Goal: Transaction & Acquisition: Purchase product/service

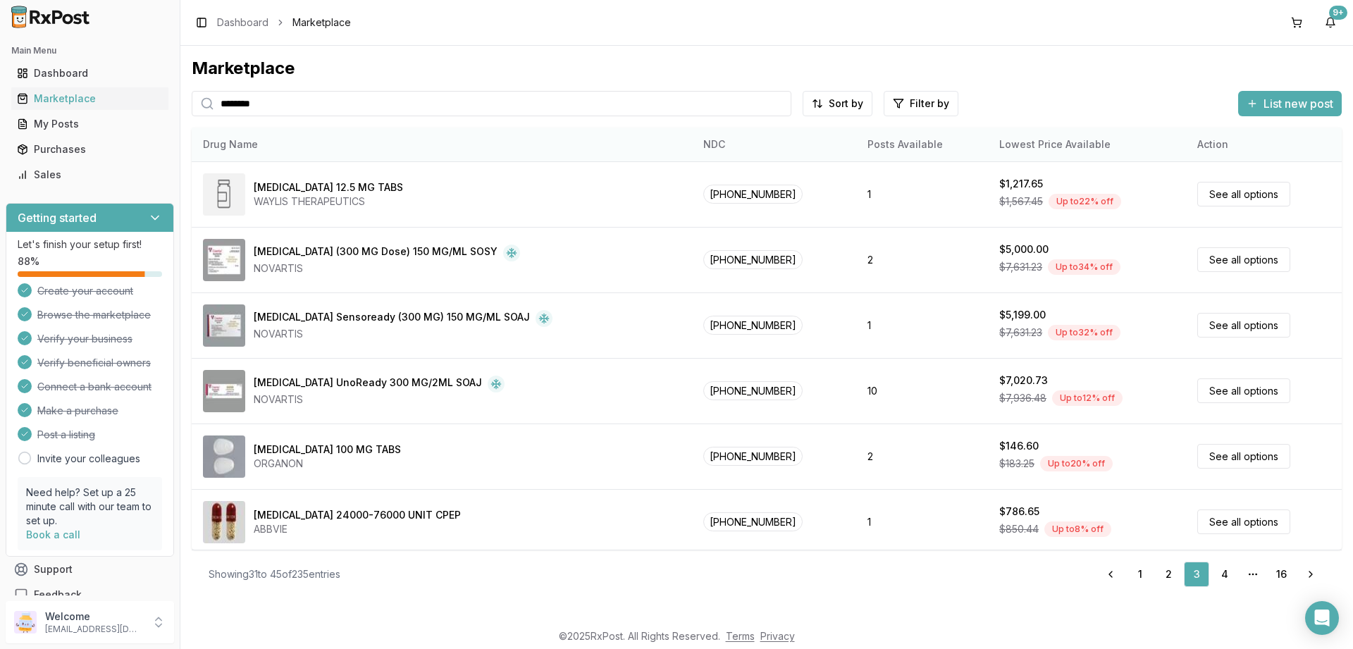
scroll to position [595, 0]
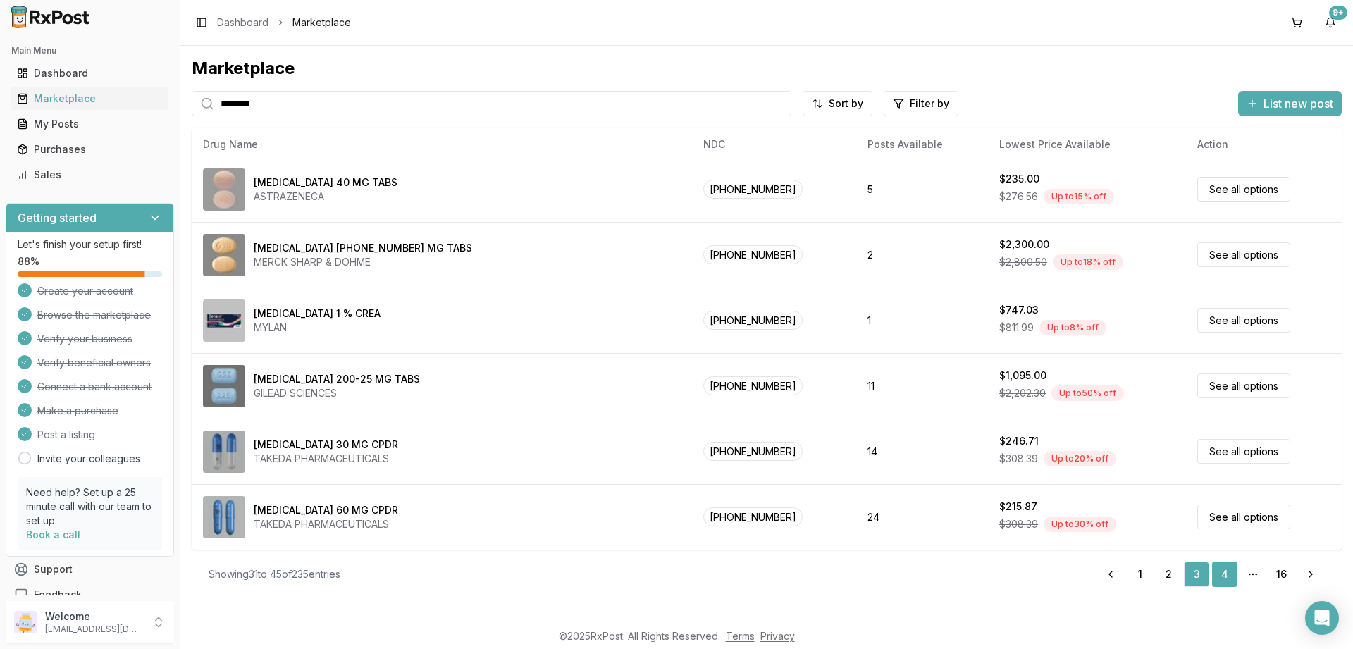
click at [1226, 576] on link "4" at bounding box center [1224, 574] width 25 height 25
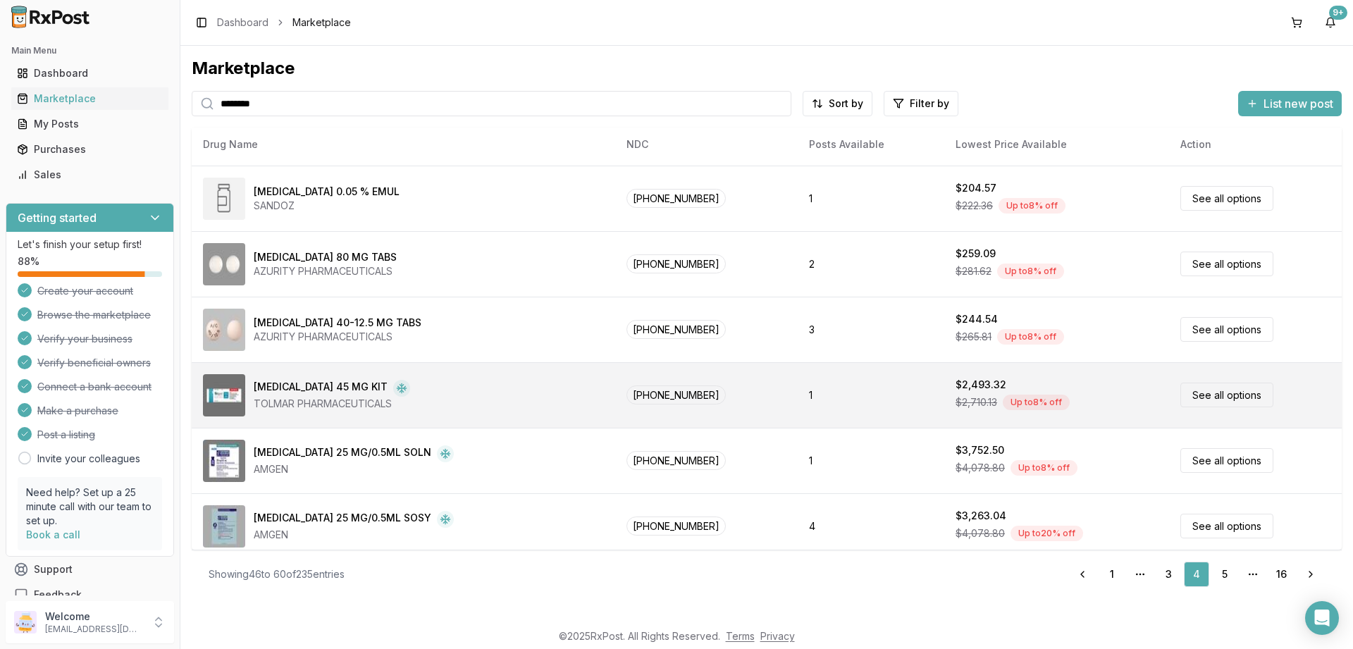
scroll to position [595, 0]
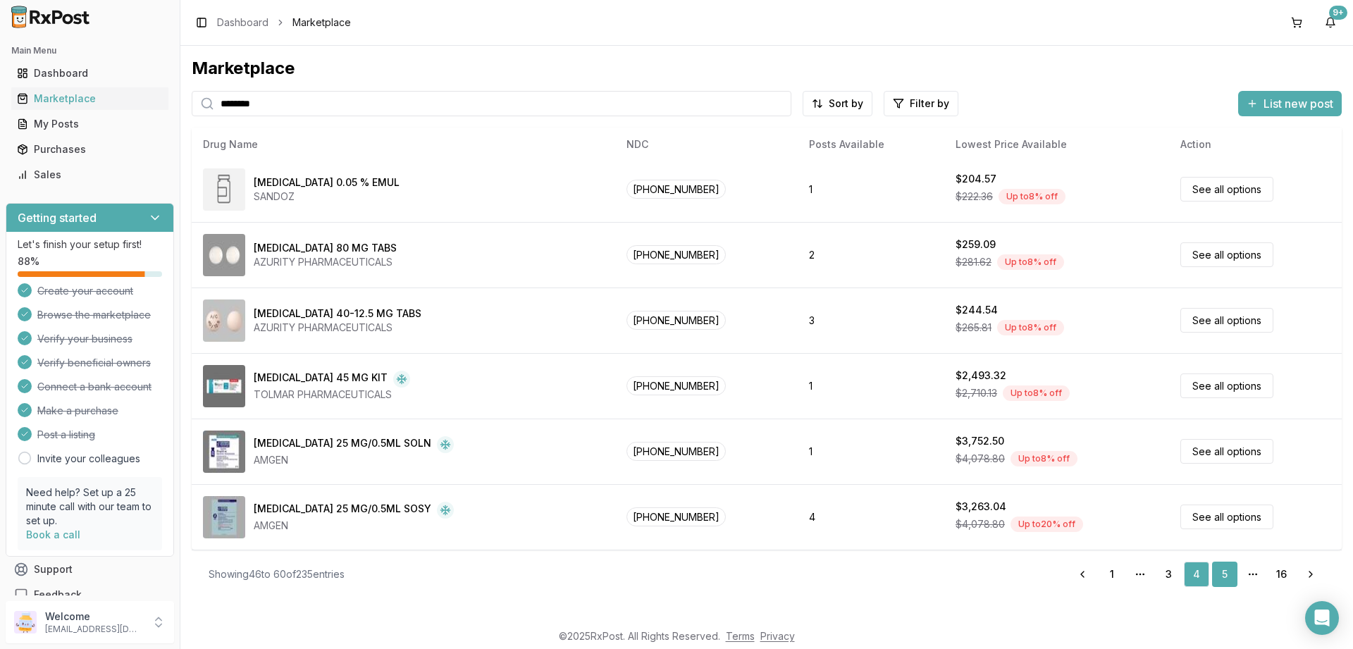
click at [1223, 571] on link "5" at bounding box center [1224, 574] width 25 height 25
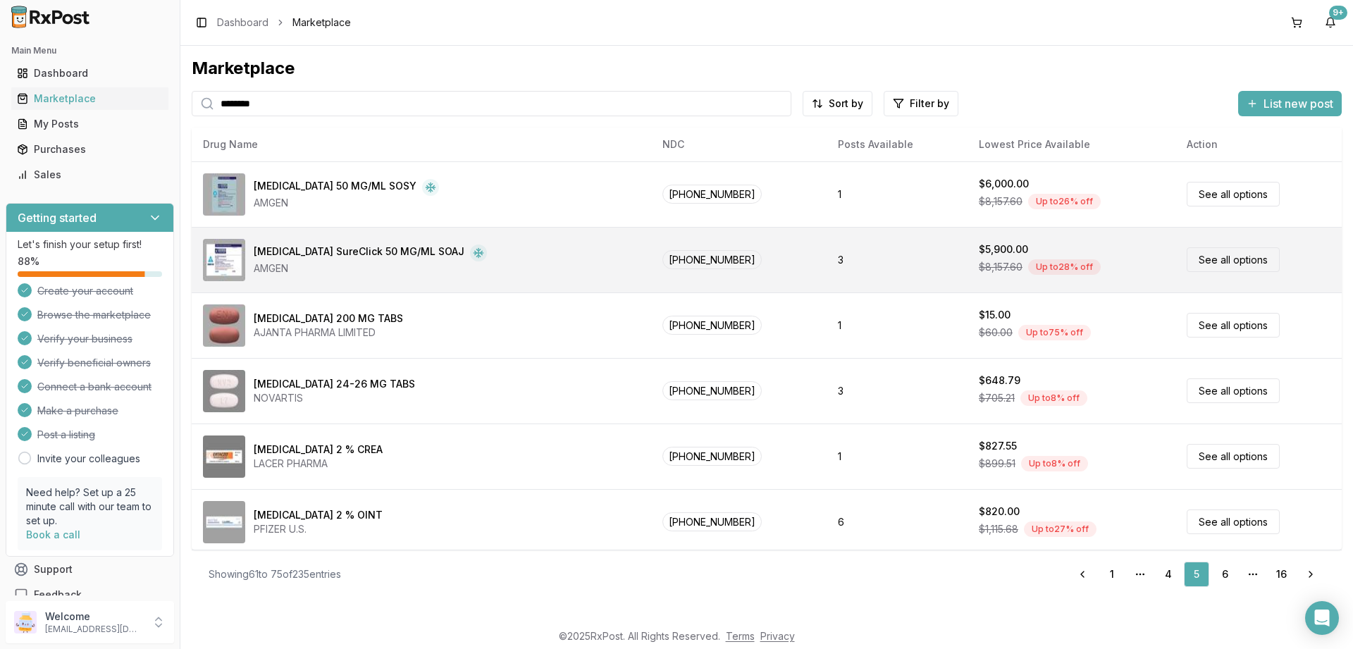
click at [1240, 264] on link "See all options" at bounding box center [1233, 259] width 93 height 25
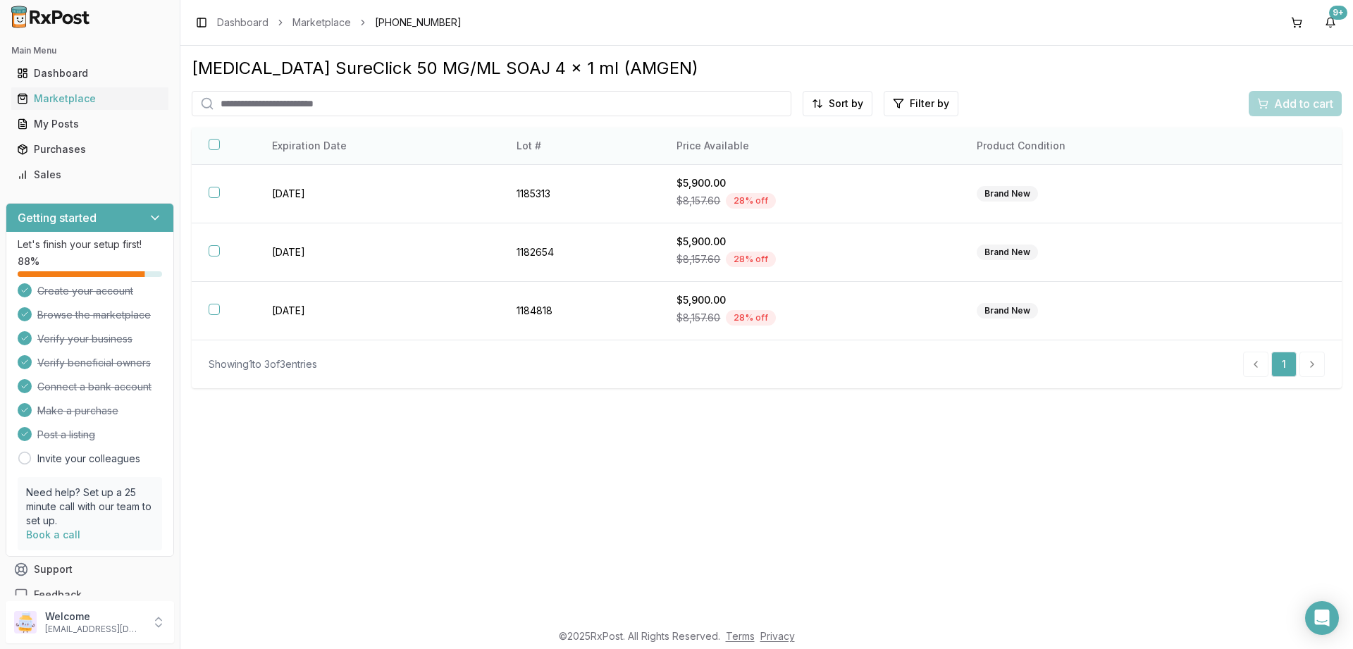
click at [215, 144] on button "button" at bounding box center [214, 144] width 11 height 11
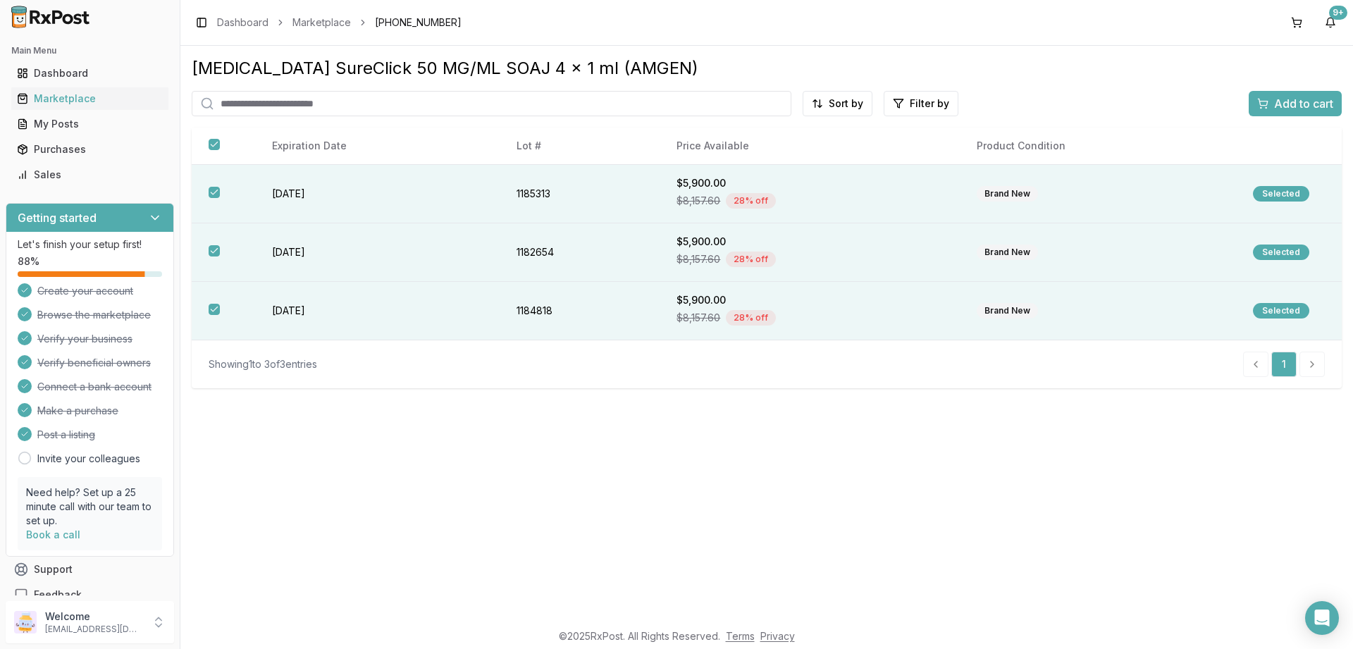
click at [1288, 106] on span "Add to cart" at bounding box center [1303, 103] width 59 height 17
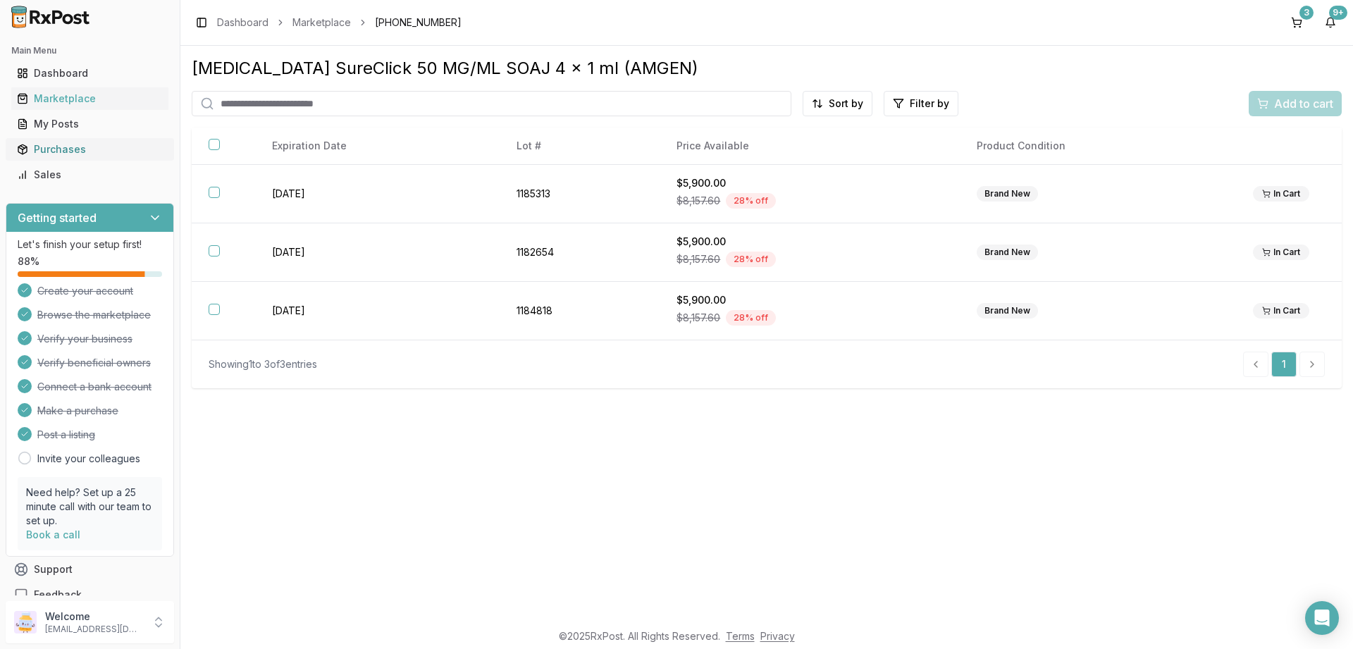
click at [63, 146] on div "Purchases" at bounding box center [90, 149] width 146 height 14
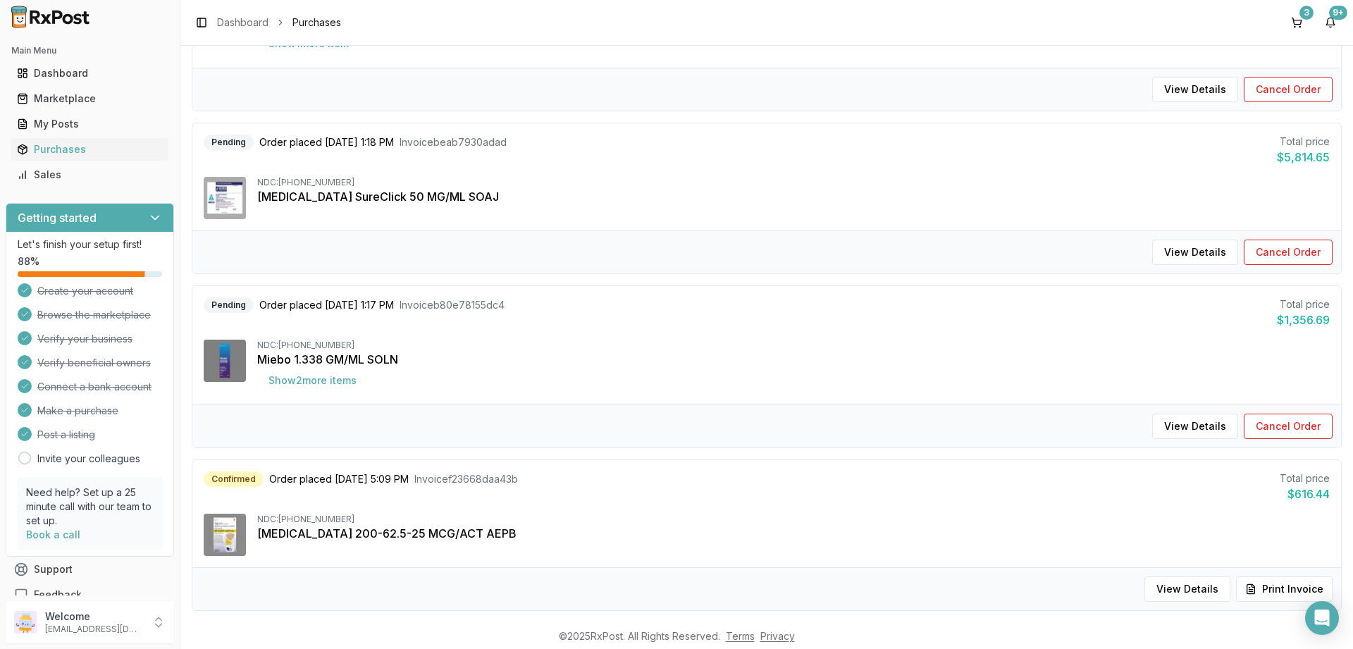
scroll to position [423, 0]
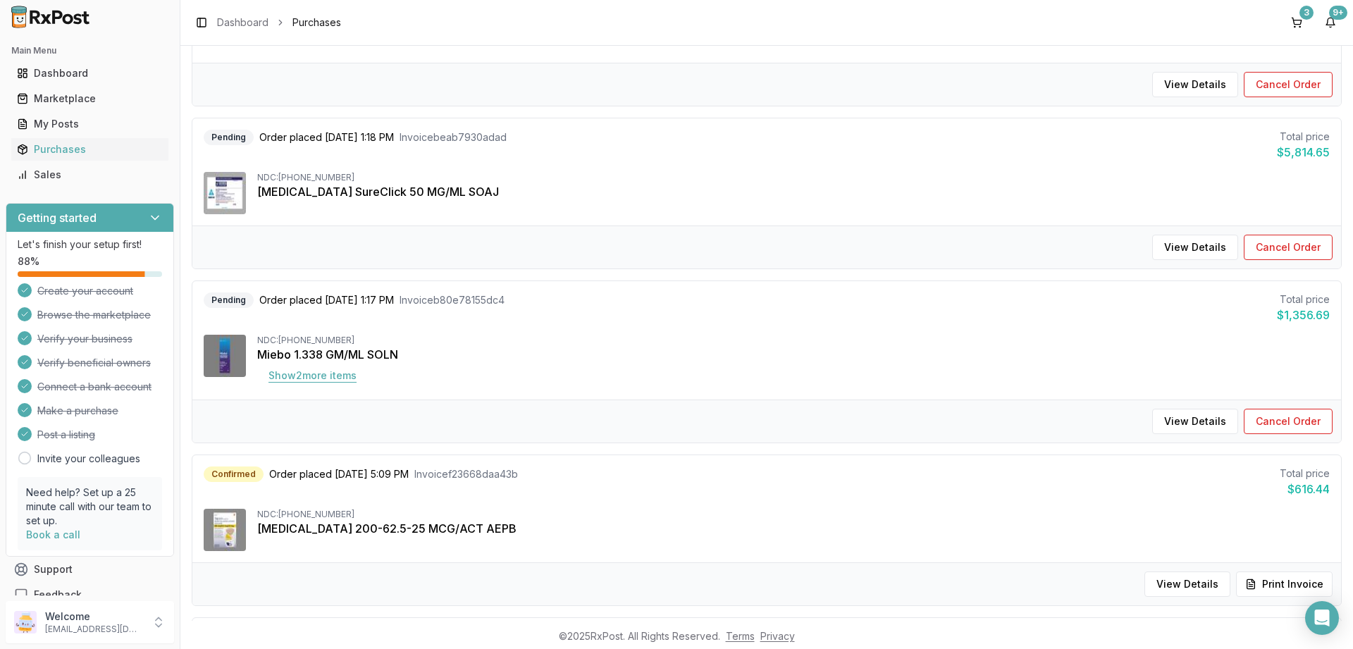
click at [324, 374] on button "Show 2 more item s" at bounding box center [312, 375] width 111 height 25
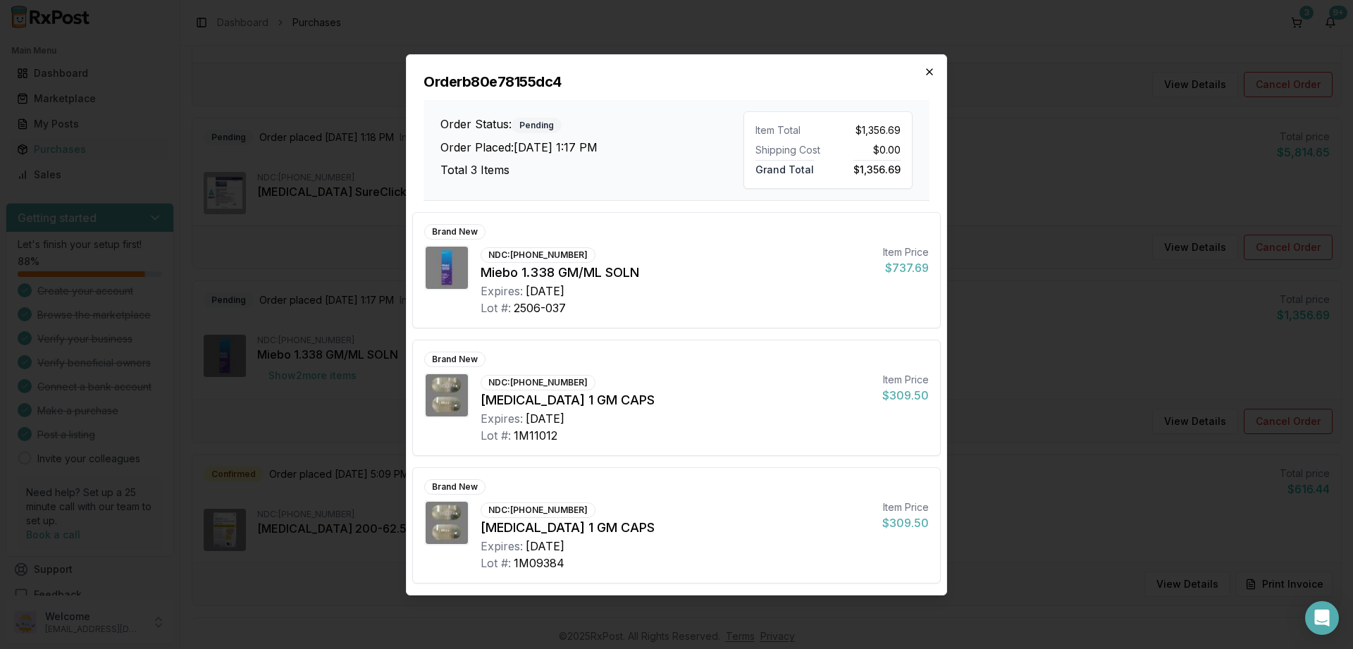
click at [926, 75] on icon "button" at bounding box center [929, 71] width 11 height 11
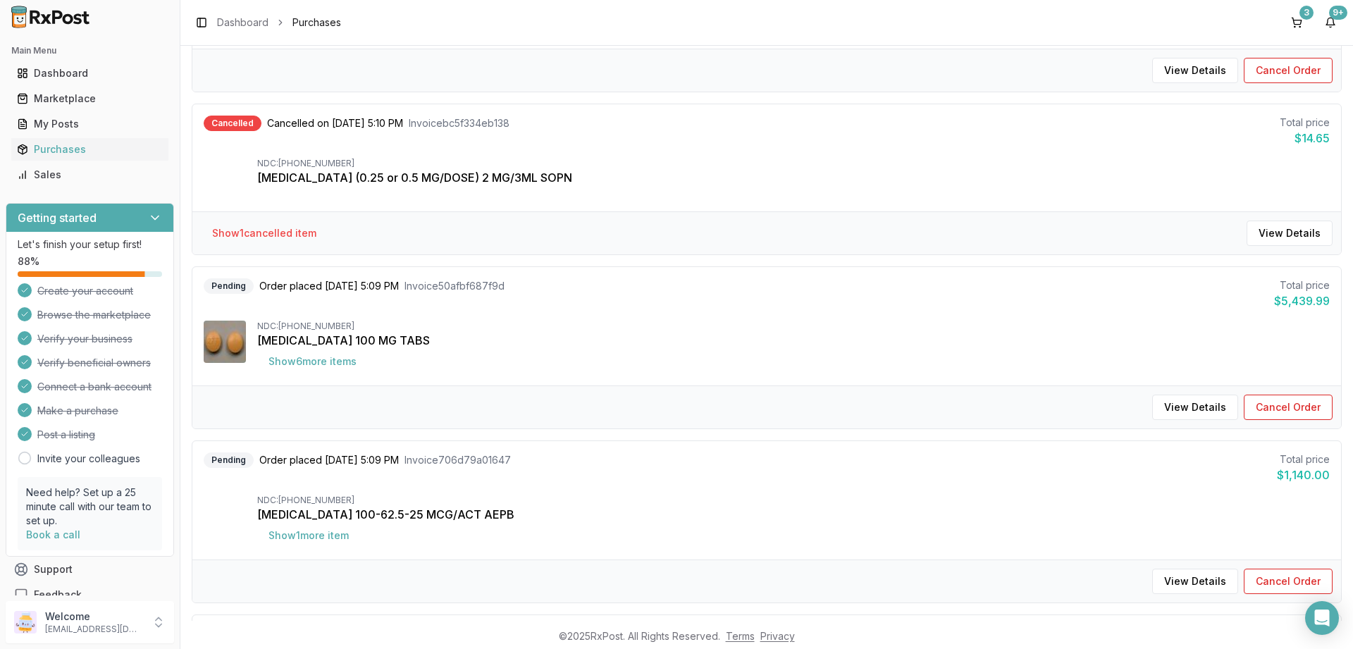
scroll to position [1269, 0]
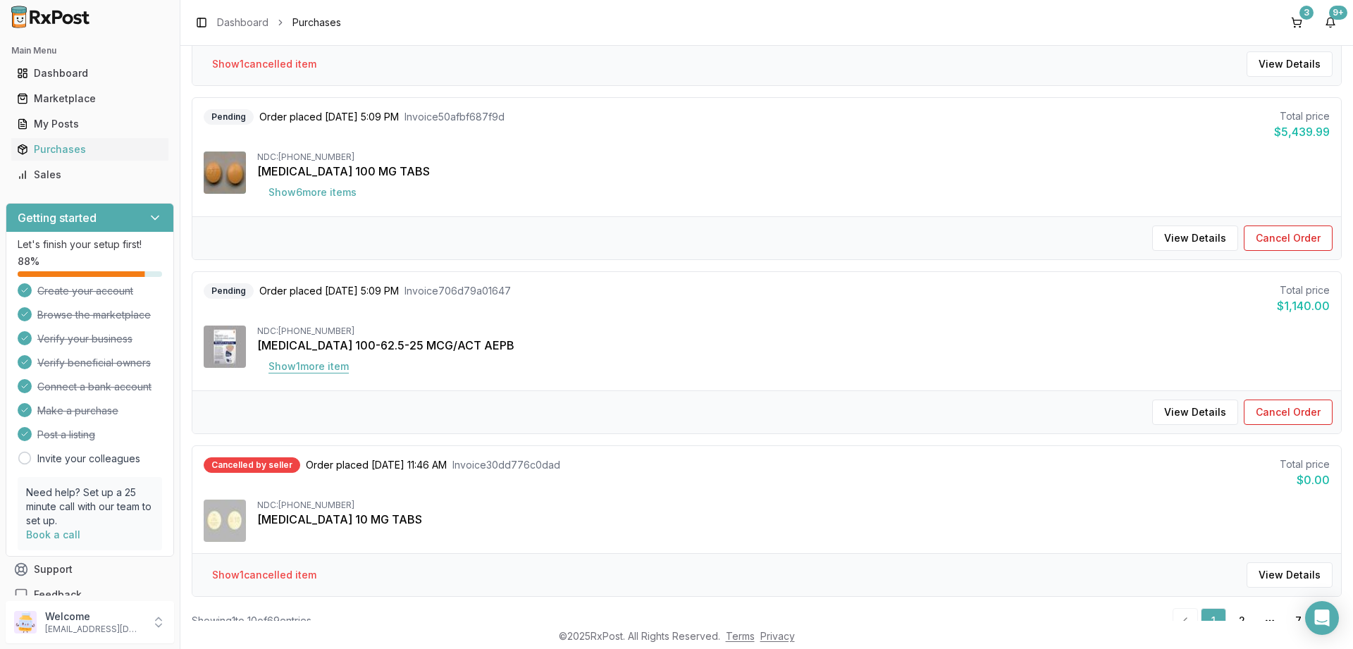
click at [321, 369] on button "Show 1 more item" at bounding box center [308, 366] width 103 height 25
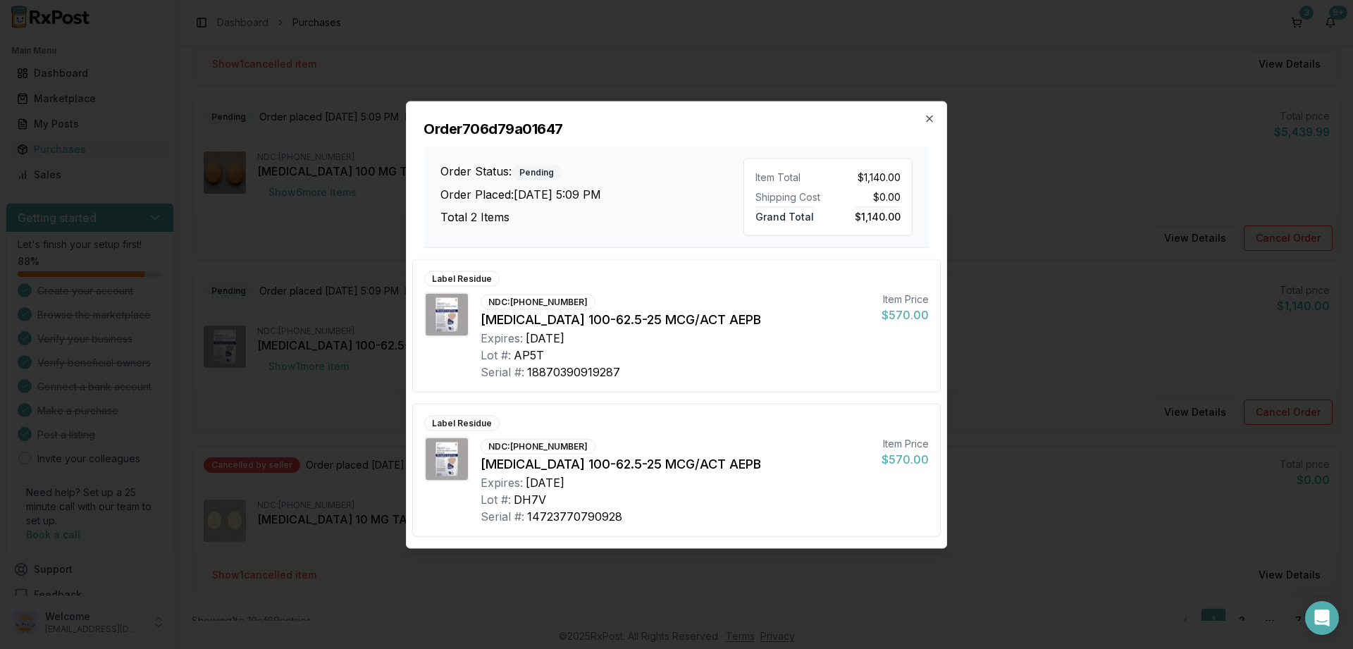
click at [927, 111] on div "Order 706d79a01647 Order Status: Pending Order Placed: [DATE] 5:09 PM Total 2 I…" at bounding box center [677, 174] width 540 height 146
click at [931, 121] on icon "button" at bounding box center [930, 119] width 6 height 6
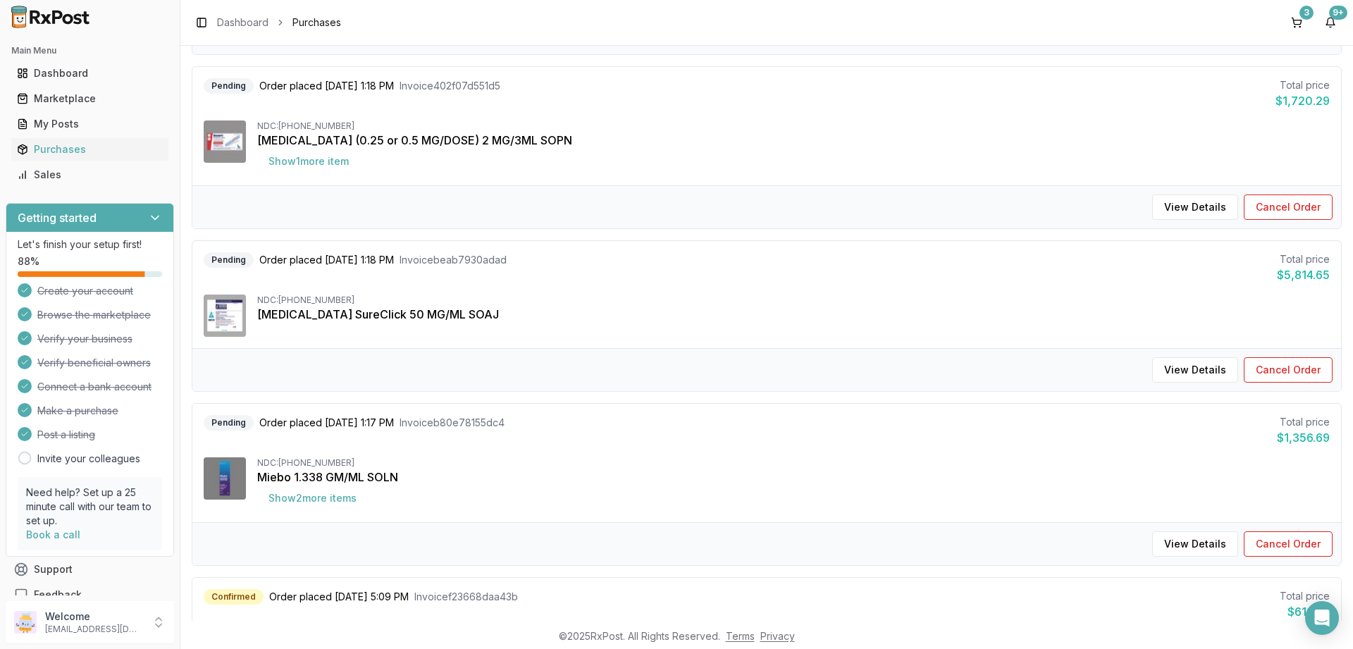
scroll to position [0, 0]
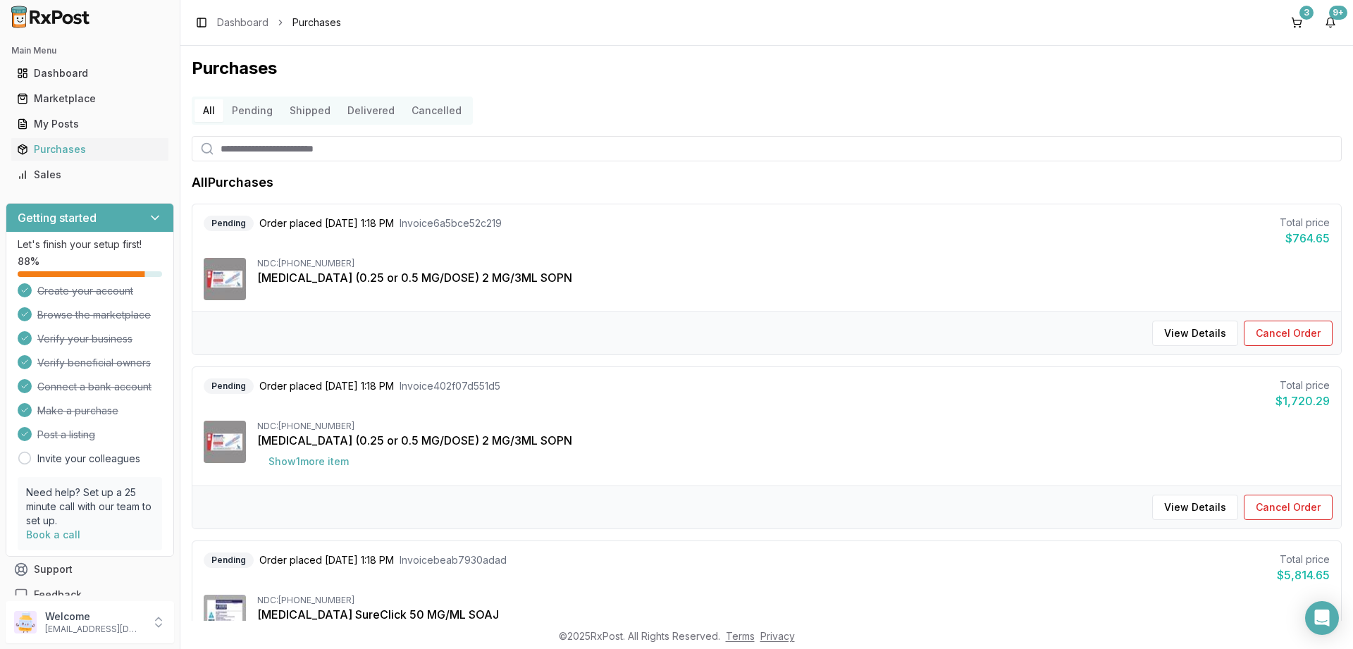
click at [296, 108] on button "Shipped" at bounding box center [310, 110] width 58 height 23
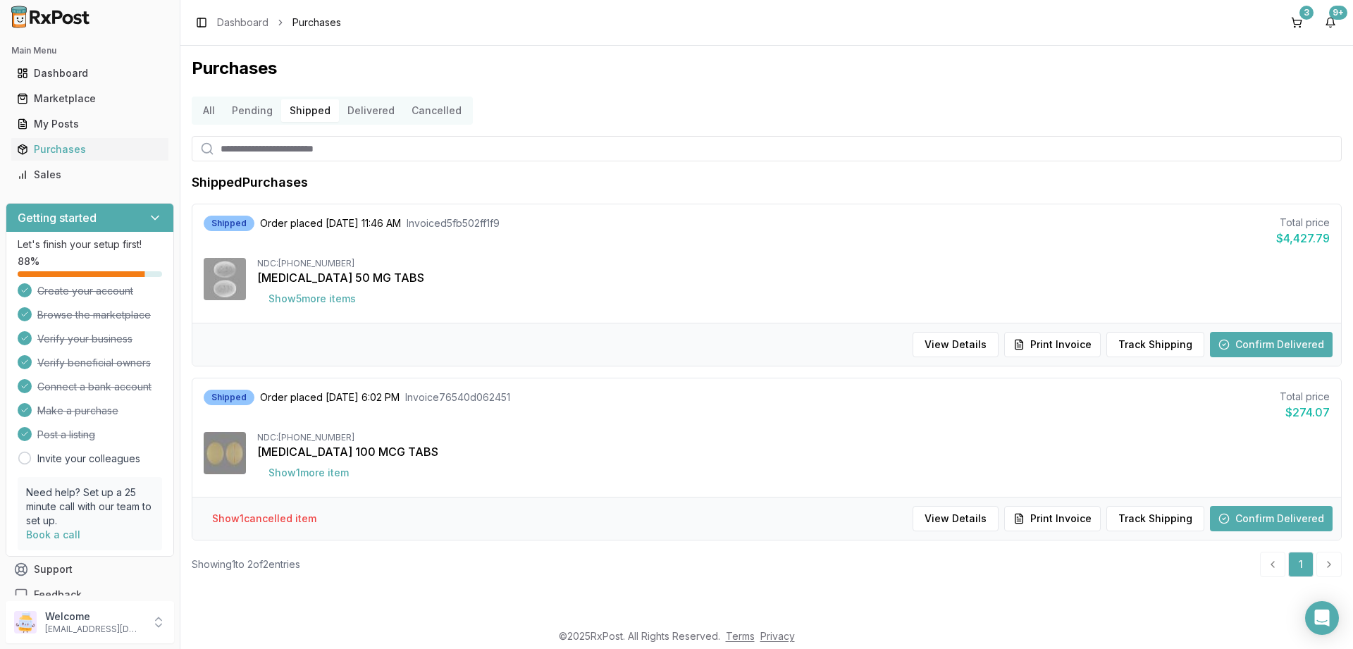
click at [259, 109] on button "Pending" at bounding box center [252, 110] width 58 height 23
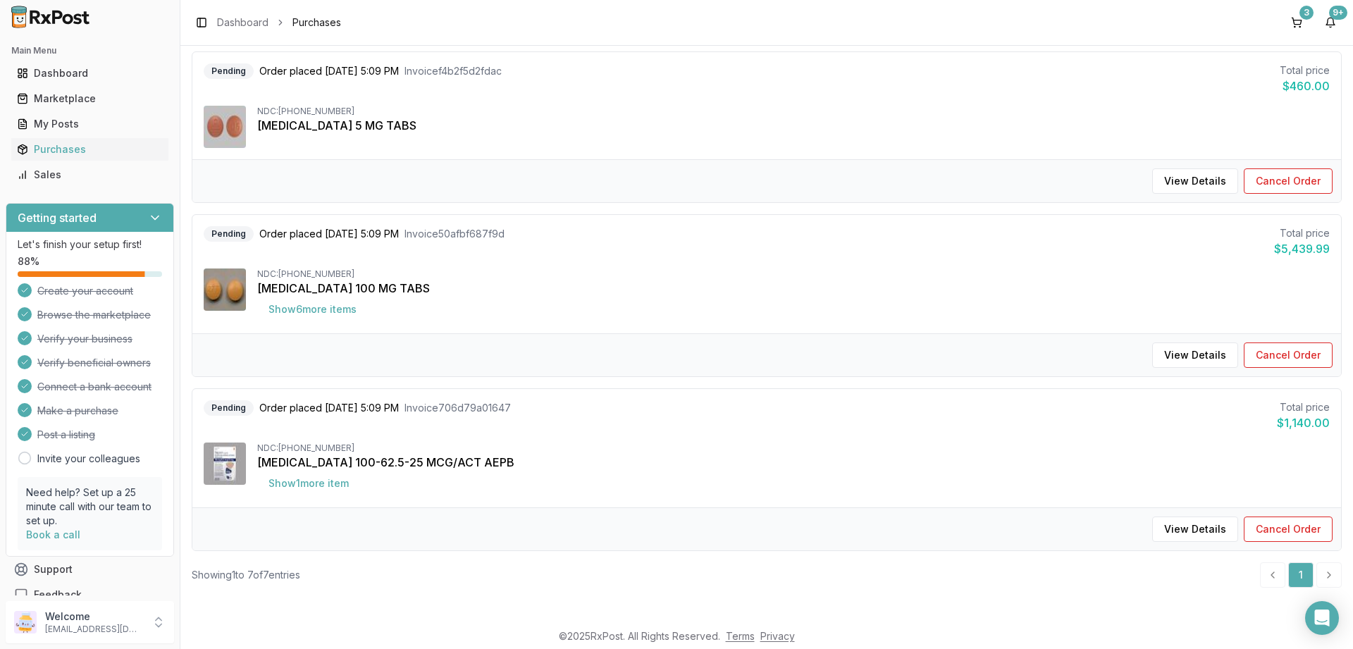
scroll to position [827, 0]
click at [330, 312] on button "Show 6 more item s" at bounding box center [312, 308] width 111 height 25
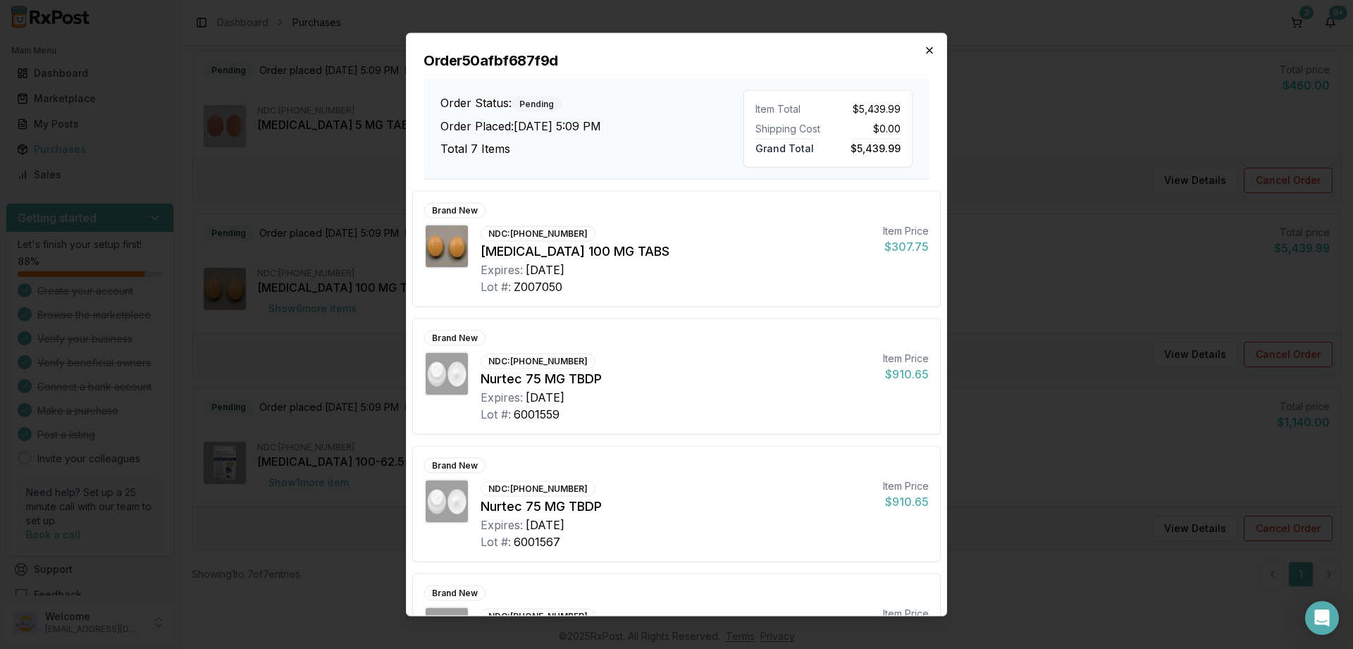
click at [932, 50] on icon "button" at bounding box center [929, 49] width 11 height 11
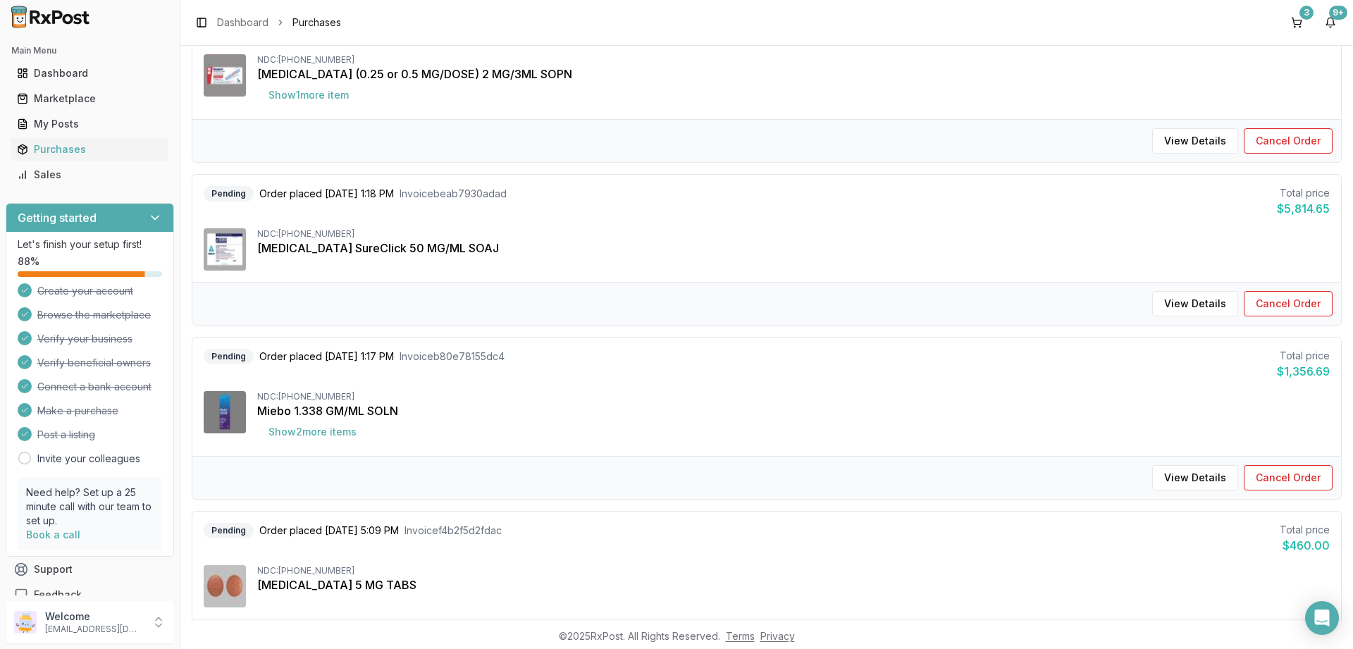
scroll to position [319, 0]
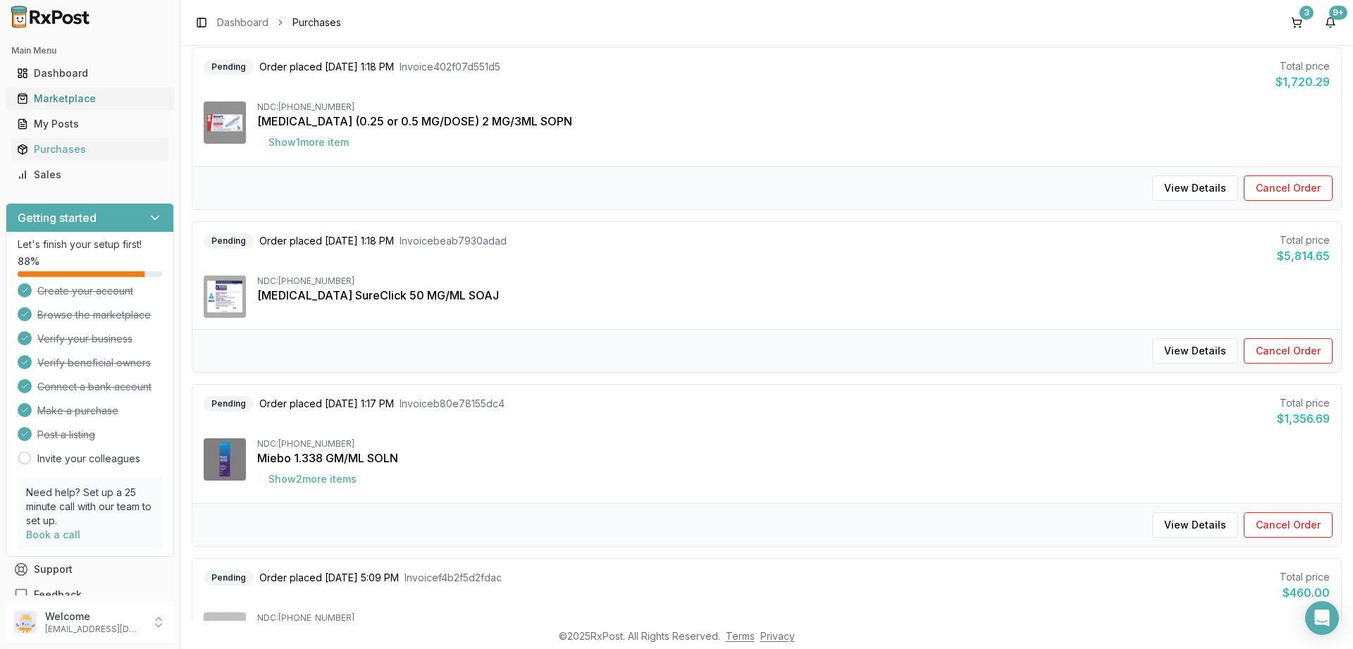
click at [75, 98] on div "Marketplace" at bounding box center [90, 99] width 146 height 14
